Goal: Task Accomplishment & Management: Use online tool/utility

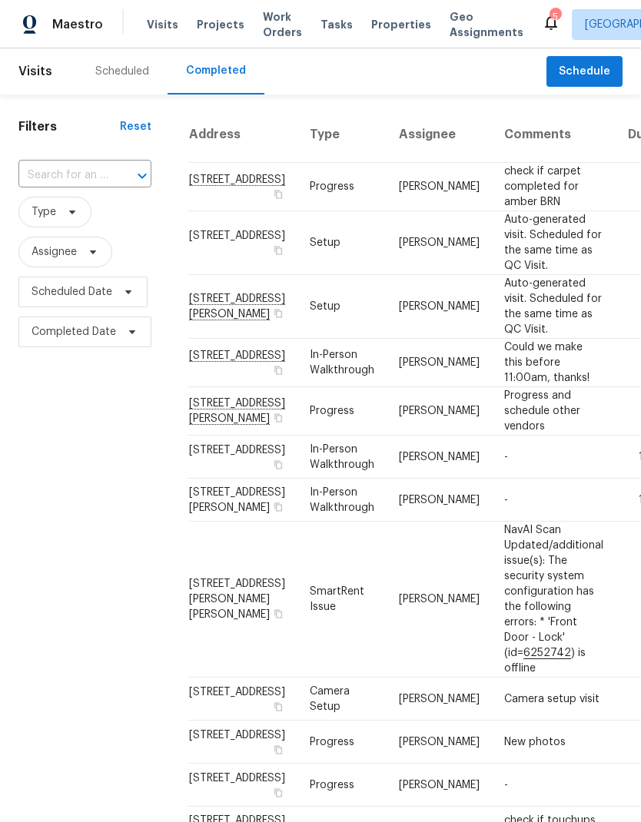
scroll to position [594, 67]
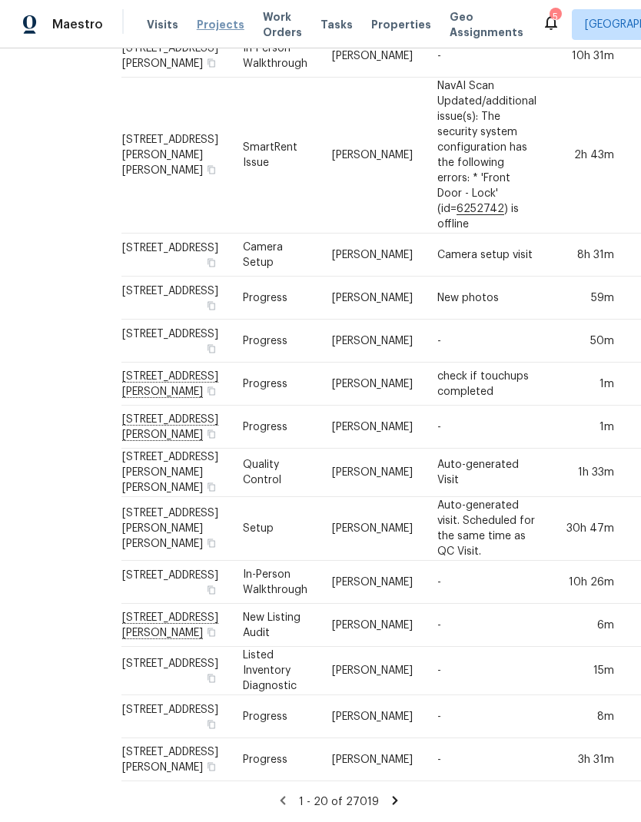
click at [207, 19] on span "Projects" at bounding box center [221, 24] width 48 height 15
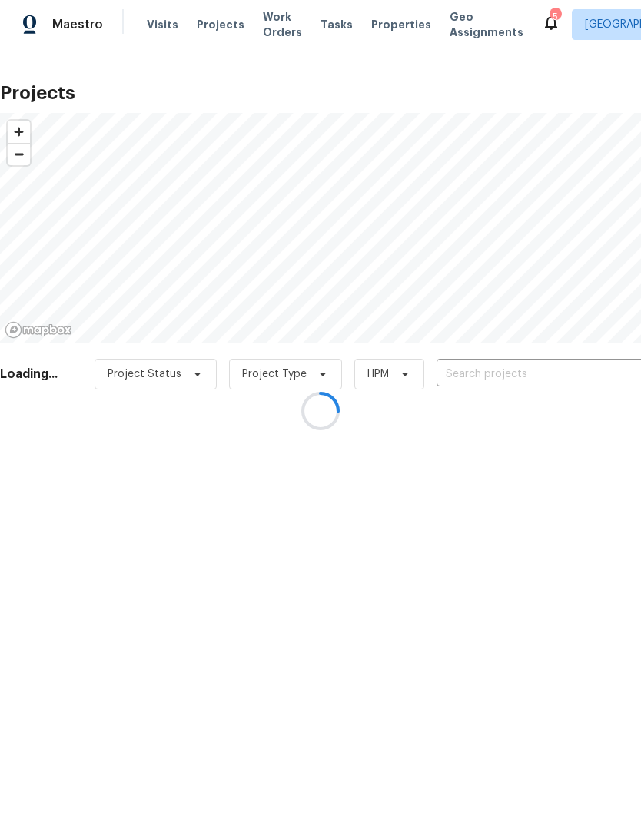
click at [512, 375] on div at bounding box center [320, 411] width 641 height 822
click at [498, 379] on div at bounding box center [320, 411] width 641 height 822
click at [511, 376] on input "text" at bounding box center [524, 375] width 176 height 24
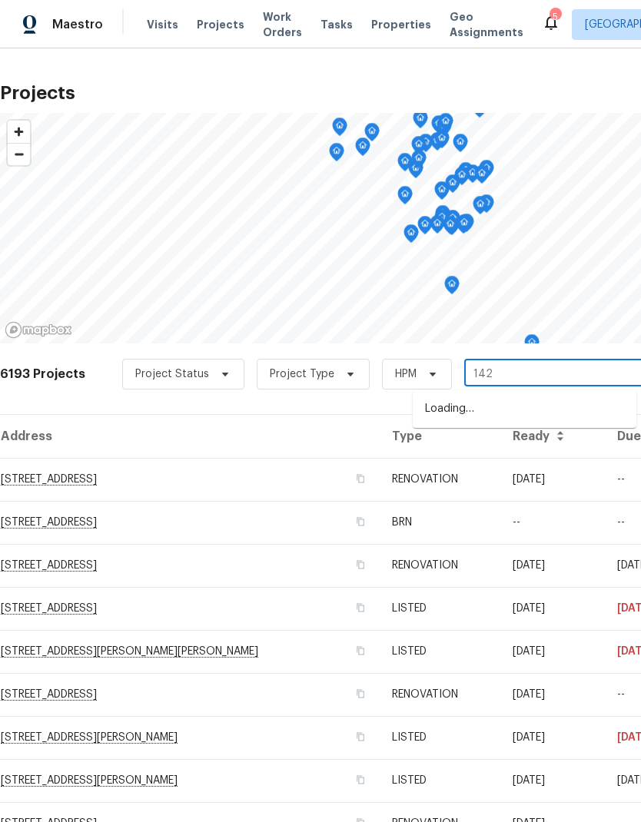
type input "1426"
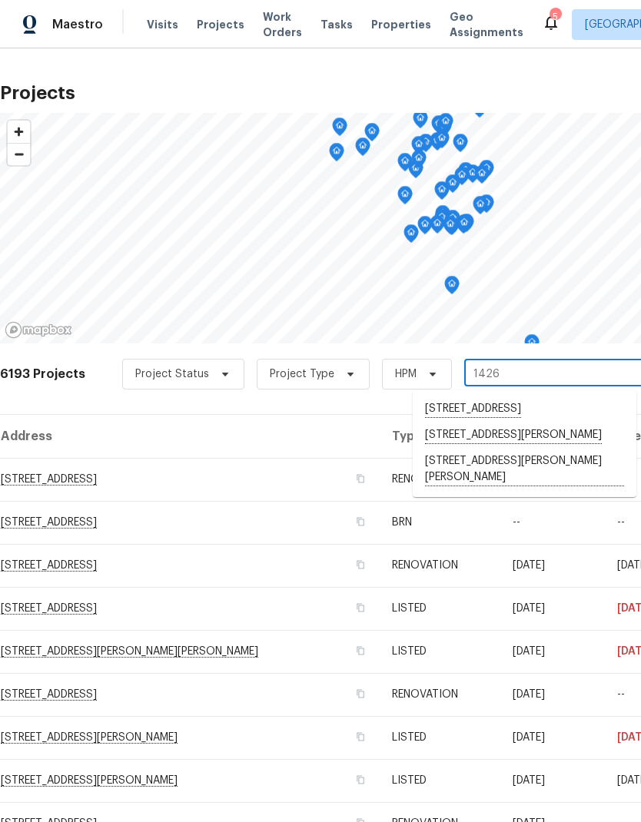
click at [506, 479] on li "[STREET_ADDRESS][PERSON_NAME][PERSON_NAME]" at bounding box center [524, 470] width 224 height 42
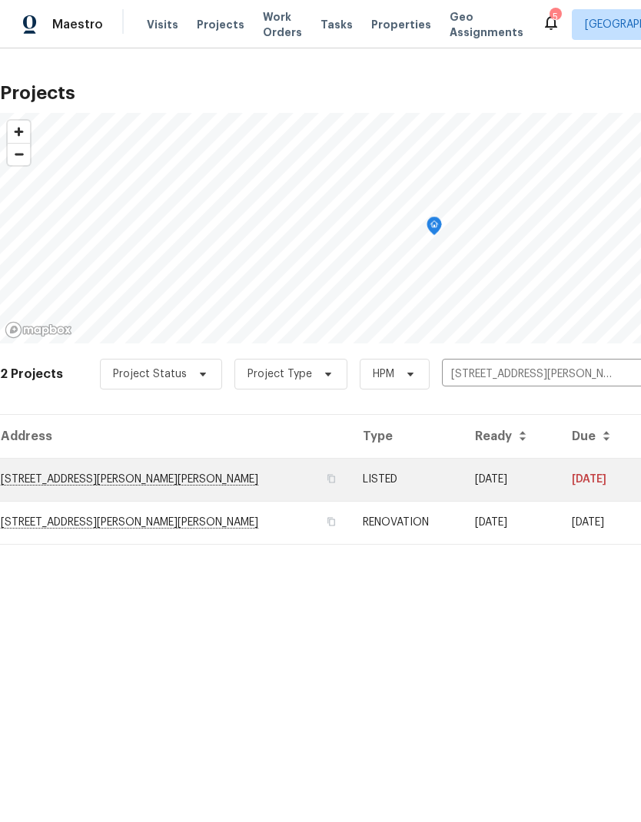
click at [67, 476] on td "[STREET_ADDRESS][PERSON_NAME][PERSON_NAME]" at bounding box center [175, 479] width 350 height 43
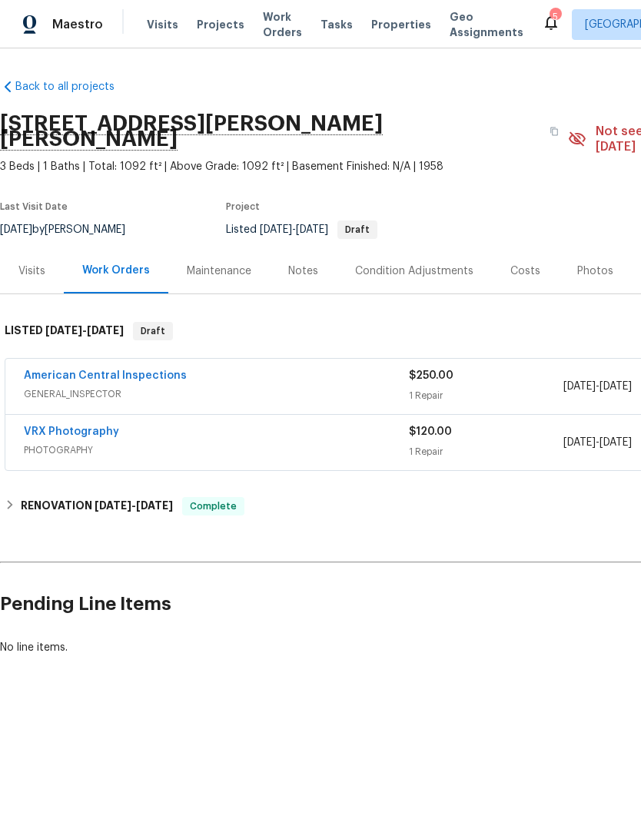
click at [28, 263] on div "Visits" at bounding box center [31, 270] width 27 height 15
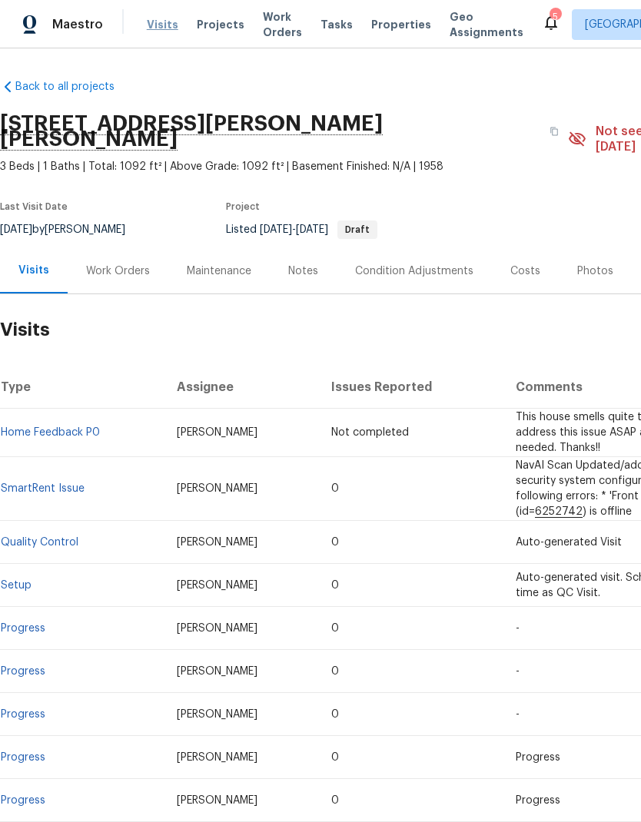
click at [147, 31] on span "Visits" at bounding box center [162, 24] width 31 height 15
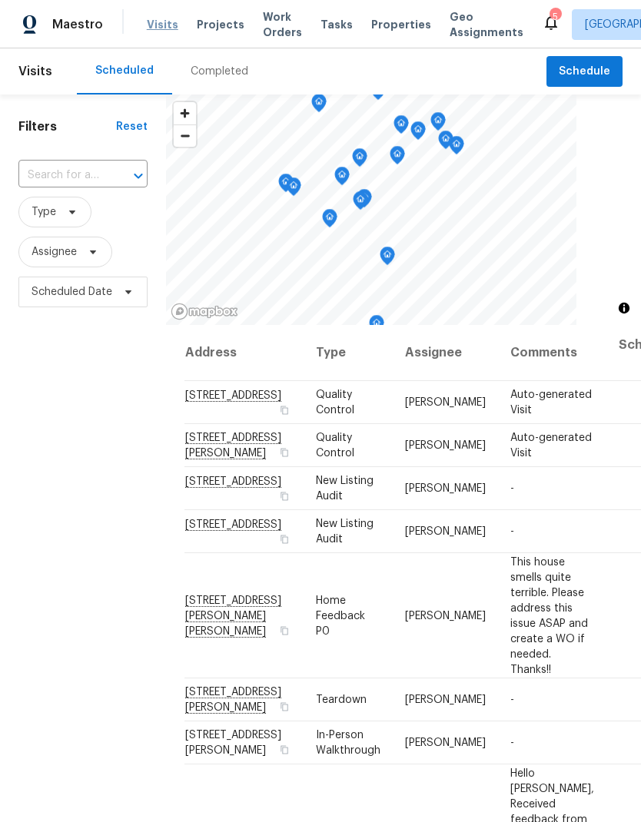
click at [164, 18] on span "Visits" at bounding box center [162, 24] width 31 height 15
click at [75, 180] on input "text" at bounding box center [61, 176] width 86 height 24
type input "1426"
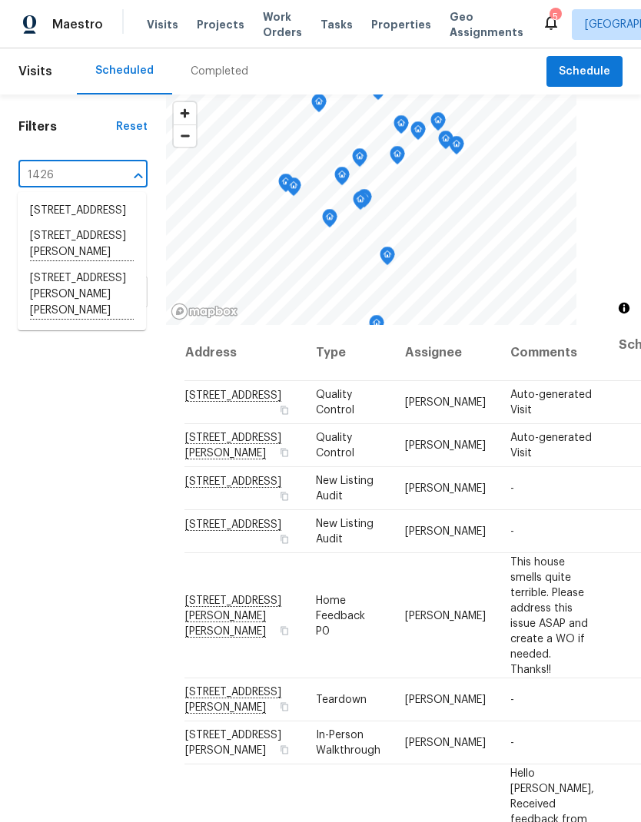
click at [80, 313] on li "[STREET_ADDRESS][PERSON_NAME][PERSON_NAME]" at bounding box center [82, 295] width 128 height 58
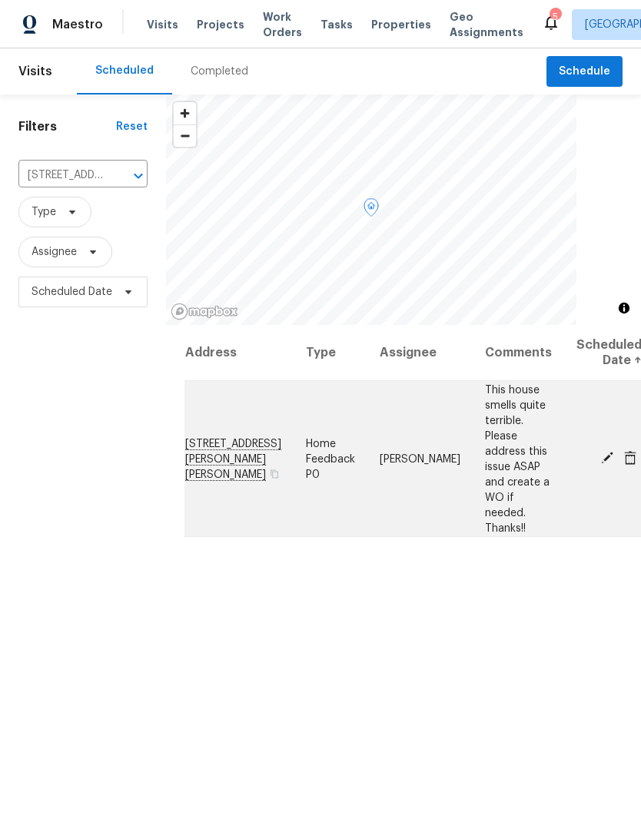
click at [600, 451] on icon at bounding box center [607, 458] width 14 height 14
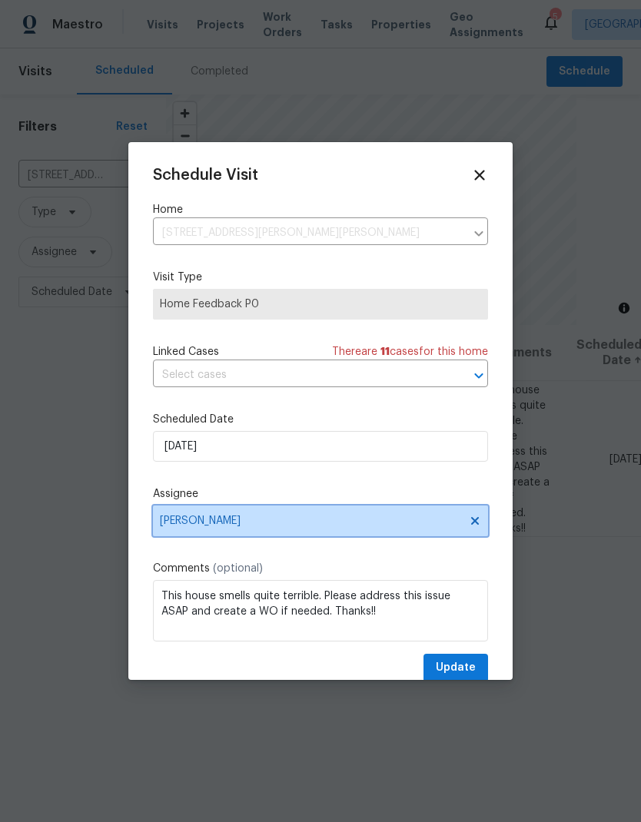
click at [474, 519] on icon at bounding box center [475, 521] width 12 height 12
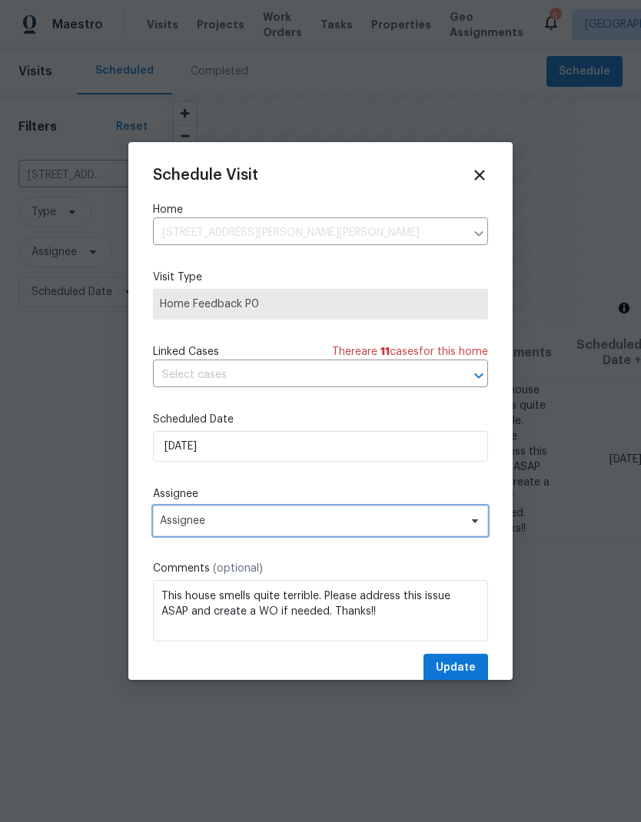
click at [303, 522] on span "Assignee" at bounding box center [310, 521] width 301 height 12
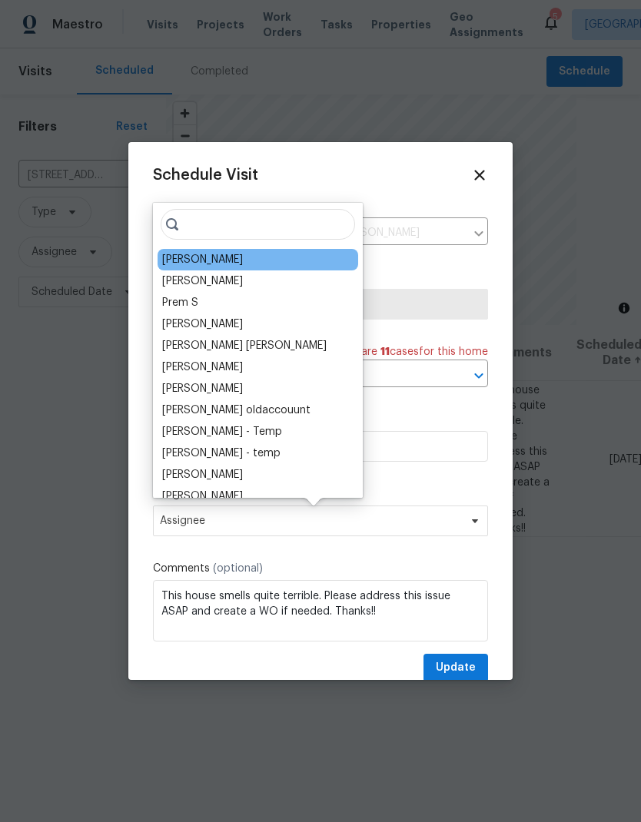
click at [200, 259] on div "[PERSON_NAME]" at bounding box center [202, 259] width 81 height 15
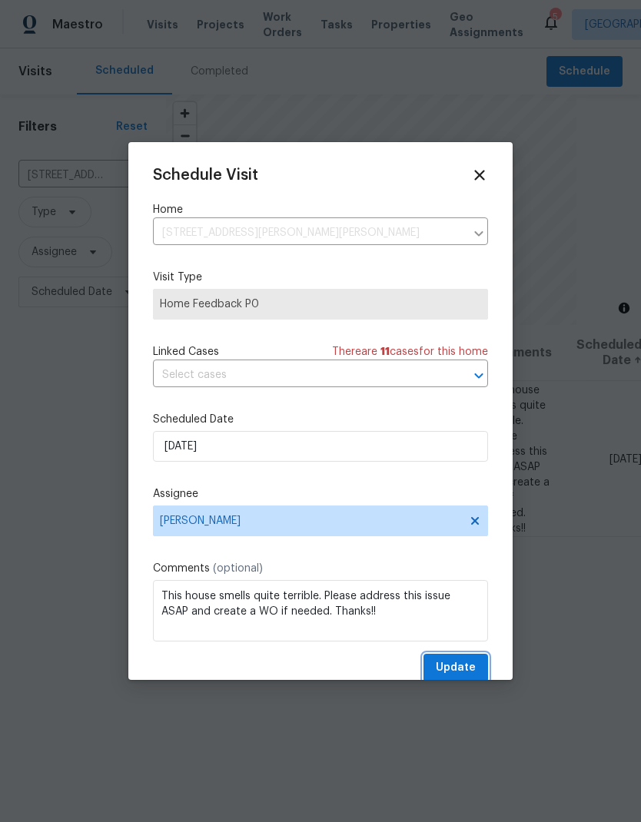
click at [460, 664] on span "Update" at bounding box center [456, 667] width 40 height 19
